Goal: Task Accomplishment & Management: Manage account settings

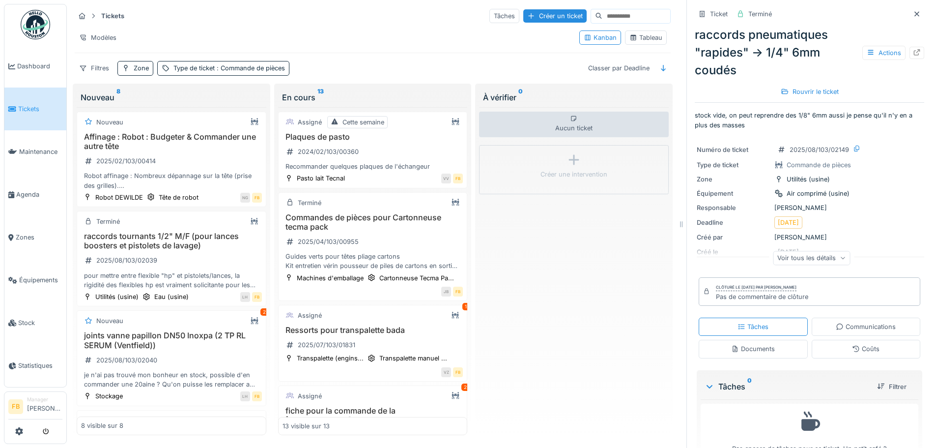
scroll to position [295, 0]
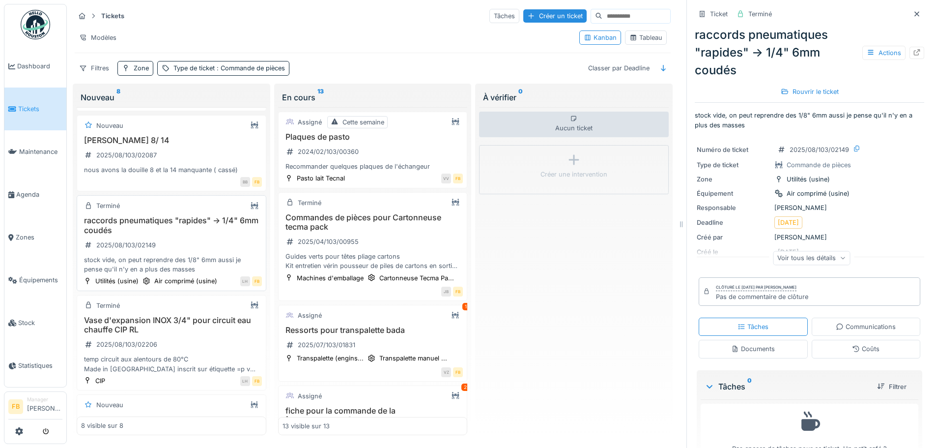
click at [167, 242] on div "raccords pneumatiques "rapides" -> 1/4" 6mm coudés 2025/08/103/02149 stock vide…" at bounding box center [171, 245] width 181 height 58
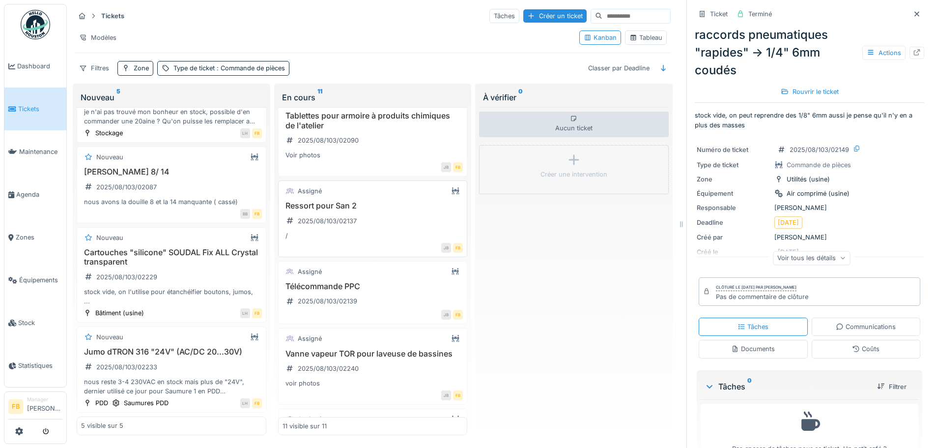
scroll to position [540, 0]
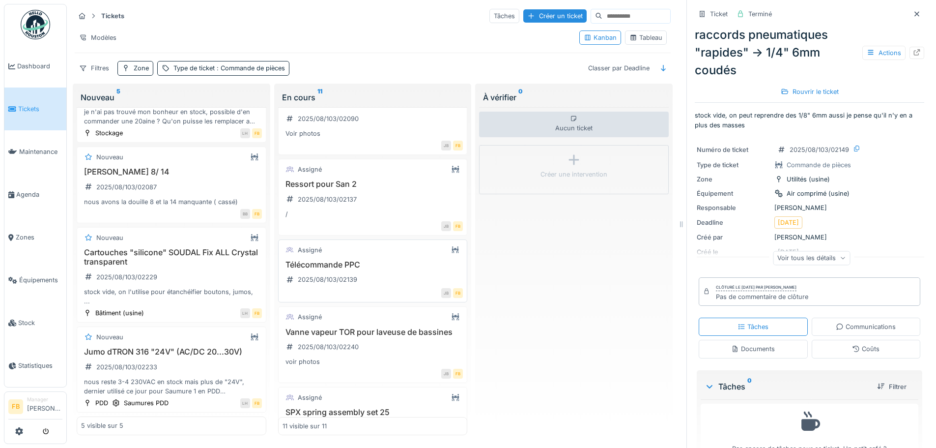
click at [375, 260] on h3 "Télécommande PPC" at bounding box center [372, 264] width 181 height 9
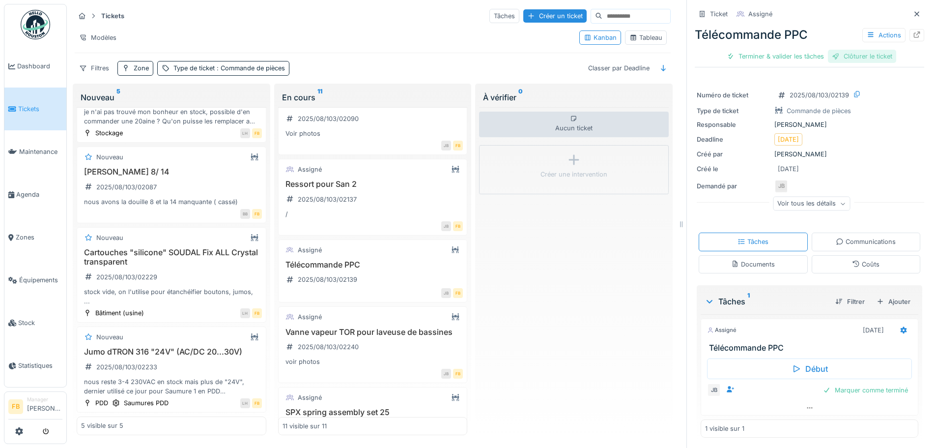
click at [865, 50] on div "Clôturer le ticket" at bounding box center [862, 56] width 68 height 13
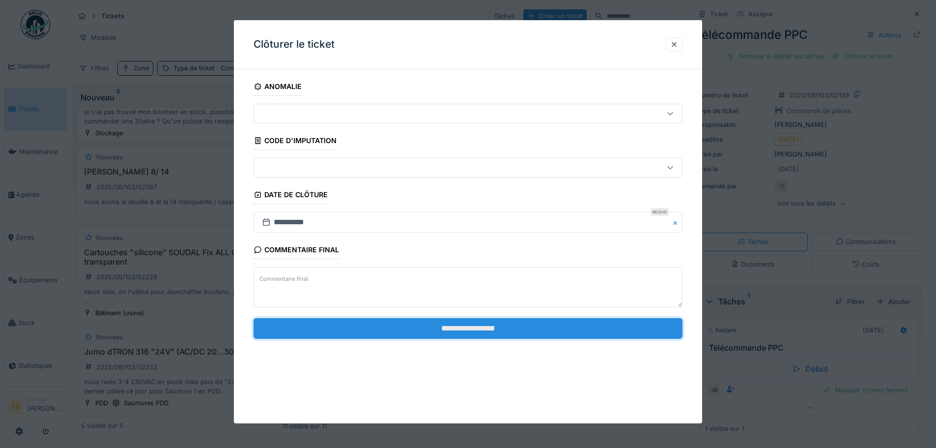
click at [489, 323] on input "**********" at bounding box center [467, 328] width 429 height 21
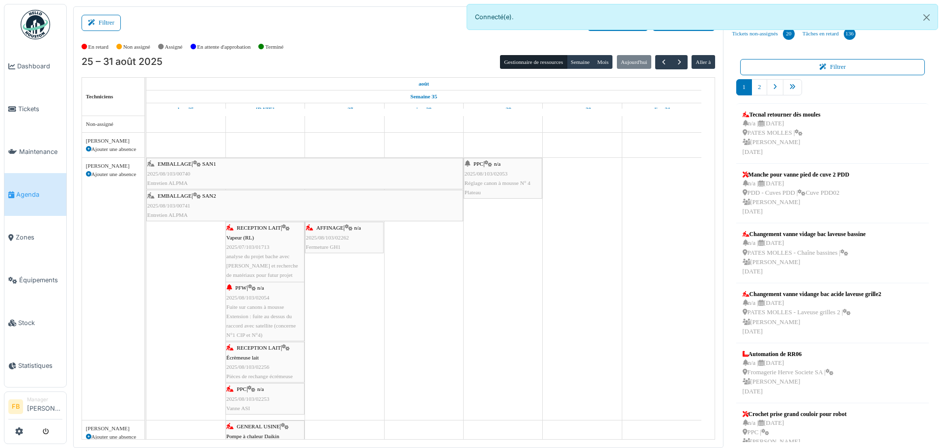
scroll to position [737, 0]
